Goal: Check status

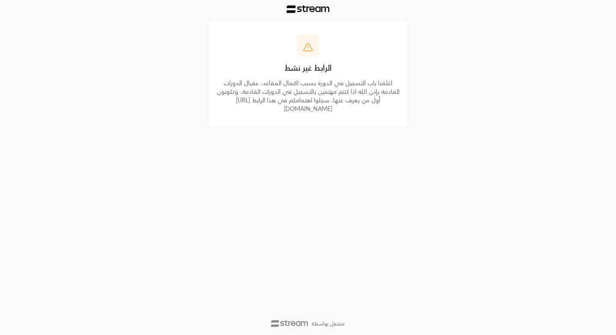
click at [336, 109] on div "اغلقنا باب التسجيل في الدورة بسبب اكتمال المقاعد، عقبال الدورات القادمة بإذن ال…" at bounding box center [308, 96] width 186 height 34
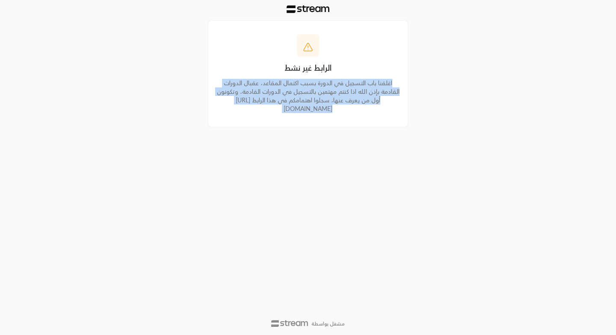
click at [327, 110] on div "اغلقنا باب التسجيل في الدورة بسبب اكتمال المقاعد، عقبال الدورات القادمة بإذن ال…" at bounding box center [308, 96] width 186 height 34
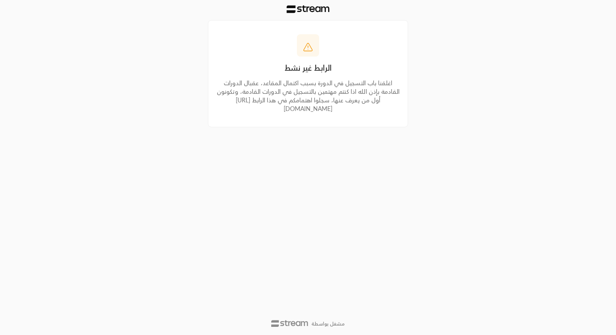
click at [327, 110] on div "اغلقنا باب التسجيل في الدورة بسبب اكتمال المقاعد، عقبال الدورات القادمة بإذن ال…" at bounding box center [308, 96] width 186 height 34
drag, startPoint x: 254, startPoint y: 110, endPoint x: 362, endPoint y: 107, distance: 107.5
click at [362, 107] on div "اغلقنا باب التسجيل في الدورة بسبب اكتمال المقاعد، عقبال الدورات القادمة بإذن ال…" at bounding box center [308, 96] width 186 height 34
click at [0, 0] on div "الرابط غير نشط اغلقنا باب التسجيل في الدورة بسبب اكتمال المقاعد، عقبال الدورات …" at bounding box center [308, 167] width 616 height 335
